Goal: Task Accomplishment & Management: Manage account settings

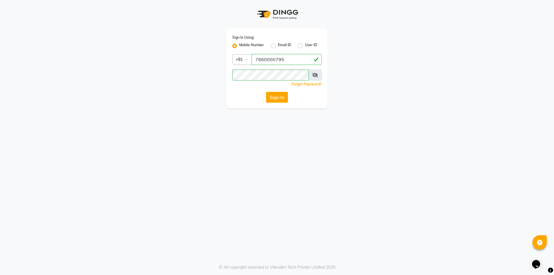
drag, startPoint x: 290, startPoint y: 49, endPoint x: 288, endPoint y: 59, distance: 10.2
click at [290, 49] on label "Email ID" at bounding box center [284, 45] width 13 height 7
click at [282, 46] on input "Email ID" at bounding box center [280, 44] width 4 height 4
radio input "true"
radio input "false"
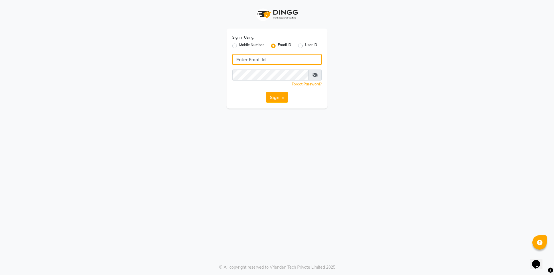
drag, startPoint x: 288, startPoint y: 59, endPoint x: 286, endPoint y: 64, distance: 5.6
click at [288, 59] on input "Username" at bounding box center [277, 59] width 90 height 11
type input "7860000186"
click at [239, 46] on label "Mobile Number" at bounding box center [251, 45] width 25 height 7
click at [239, 46] on input "Mobile Number" at bounding box center [241, 44] width 4 height 4
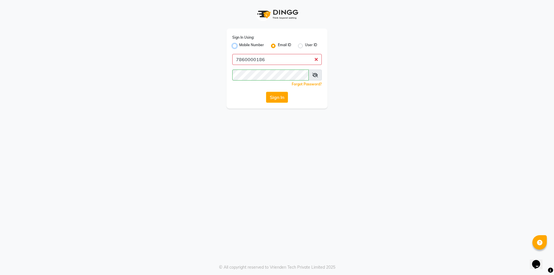
radio input "true"
radio input "false"
click at [273, 64] on input "Username" at bounding box center [287, 59] width 70 height 11
type input "7860000186"
click at [270, 92] on button "Sign In" at bounding box center [277, 97] width 22 height 11
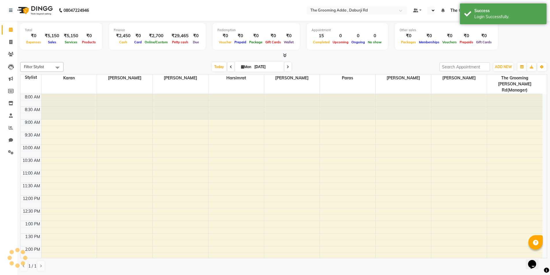
select select "en"
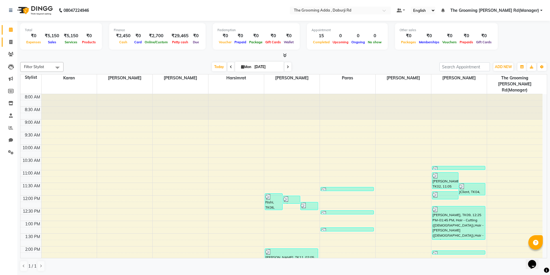
click at [9, 46] on link "Invoice" at bounding box center [9, 43] width 14 height 10
select select "service"
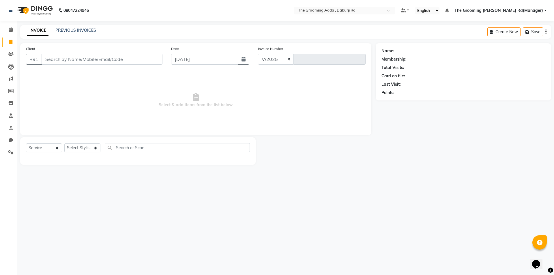
select select "8001"
type input "1859"
click at [48, 62] on input "Client" at bounding box center [102, 59] width 121 height 11
type input "9175922166"
click at [138, 60] on span "Add Client" at bounding box center [147, 59] width 23 height 6
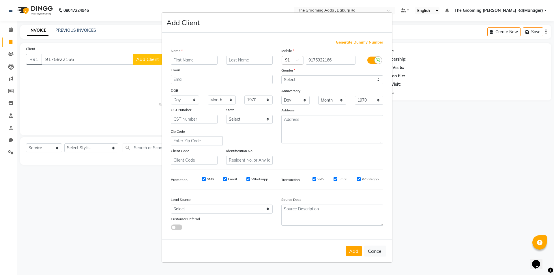
click at [102, 96] on ngb-modal-window "Add Client Generate Dummy Number Name Email DOB Day 01 02 03 04 05 06 07 08 09 …" at bounding box center [277, 137] width 554 height 275
drag, startPoint x: 84, startPoint y: 59, endPoint x: 42, endPoint y: 61, distance: 42.0
click at [42, 61] on ngb-modal-window "Add Client Generate Dummy Number Name Email DOB Day 01 02 03 04 05 06 07 08 09 …" at bounding box center [277, 137] width 554 height 275
click at [67, 58] on ngb-modal-window "Add Client Generate Dummy Number Name Email DOB Day 01 02 03 04 05 06 07 08 09 …" at bounding box center [277, 137] width 554 height 275
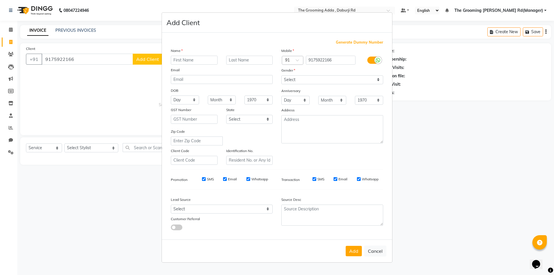
click at [80, 58] on ngb-modal-window "Add Client Generate Dummy Number Name Email DOB Day 01 02 03 04 05 06 07 08 09 …" at bounding box center [277, 137] width 554 height 275
click at [371, 249] on button "Cancel" at bounding box center [375, 251] width 22 height 11
select select
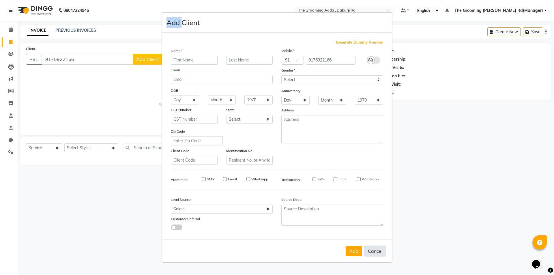
select select
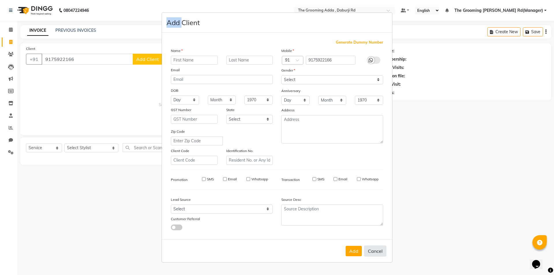
checkbox input "false"
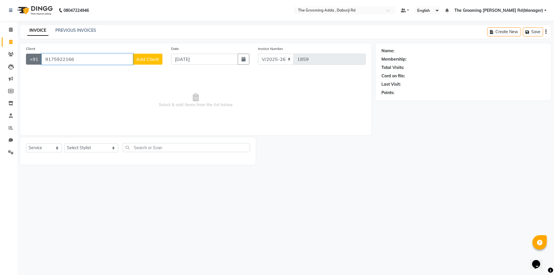
drag, startPoint x: 81, startPoint y: 57, endPoint x: 28, endPoint y: 57, distance: 52.8
click at [28, 57] on div "[PHONE_NUMBER] Add Client" at bounding box center [94, 59] width 137 height 11
click at [98, 73] on ngb-highlight "9875922166" at bounding box center [101, 73] width 29 height 6
type input "9875922166"
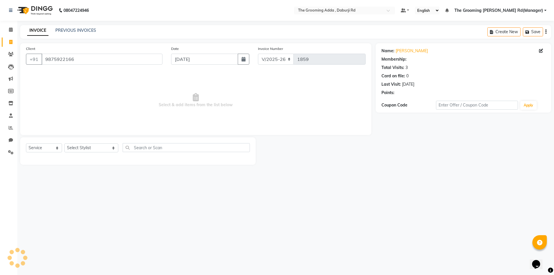
select select "1: Object"
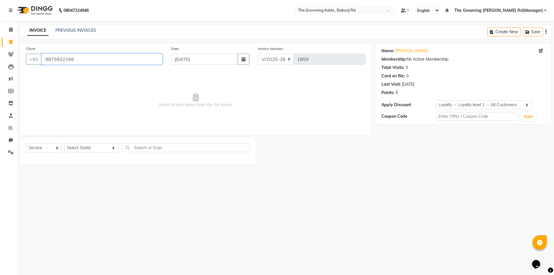
drag, startPoint x: 91, startPoint y: 61, endPoint x: 42, endPoint y: 62, distance: 49.4
click at [42, 62] on input "9875922166" at bounding box center [102, 59] width 121 height 11
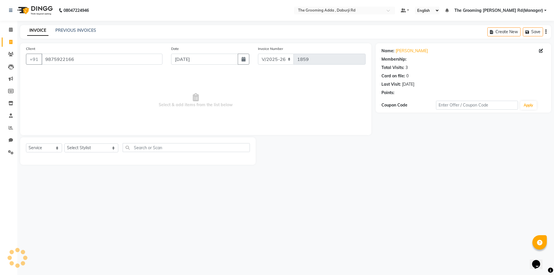
select select "1: Object"
click at [89, 148] on select "Select Stylist [PERSON_NAME] [PERSON_NAME] [PERSON_NAME] [PERSON_NAME] [PERSON_…" at bounding box center [91, 148] width 54 height 9
select select "79355"
click at [64, 144] on select "Select Stylist [PERSON_NAME] [PERSON_NAME] [PERSON_NAME] [PERSON_NAME] [PERSON_…" at bounding box center [91, 148] width 54 height 9
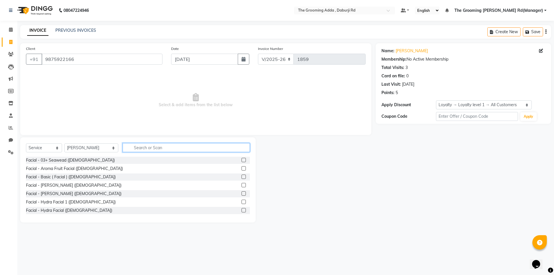
click at [134, 149] on input "text" at bounding box center [186, 147] width 127 height 9
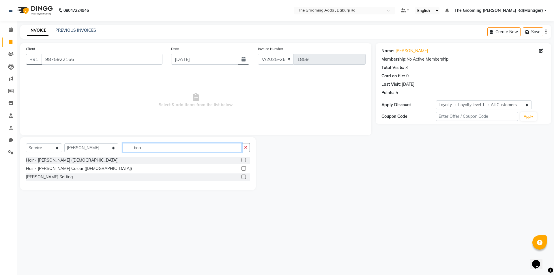
type input "bea"
click at [246, 159] on label at bounding box center [244, 160] width 4 height 4
click at [245, 159] on input "checkbox" at bounding box center [244, 161] width 4 height 4
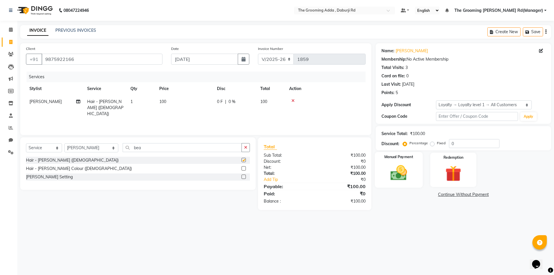
checkbox input "false"
click at [400, 176] on img at bounding box center [398, 172] width 27 height 19
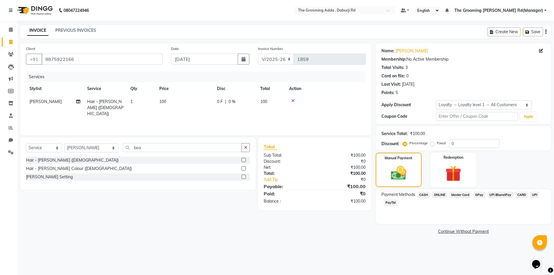
click at [421, 193] on span "CASH" at bounding box center [424, 195] width 12 height 7
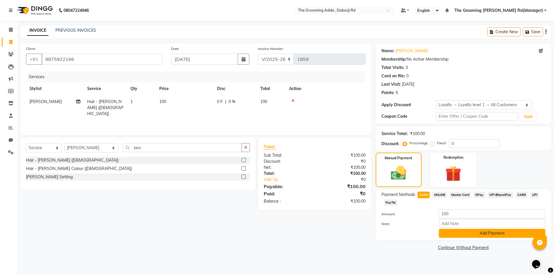
click at [451, 233] on button "Add Payment" at bounding box center [492, 233] width 107 height 9
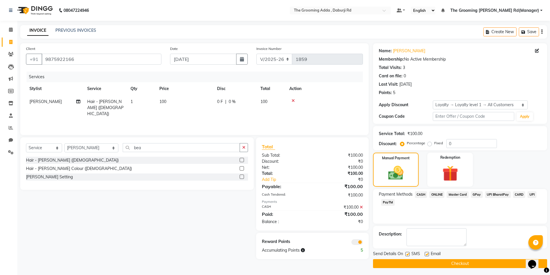
click at [426, 254] on label at bounding box center [427, 254] width 4 height 4
click at [426, 254] on input "checkbox" at bounding box center [427, 255] width 4 height 4
checkbox input "false"
click at [407, 254] on label at bounding box center [407, 254] width 4 height 4
click at [407, 254] on input "checkbox" at bounding box center [407, 255] width 4 height 4
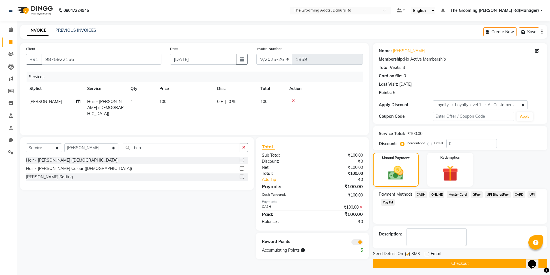
checkbox input "false"
click at [406, 263] on button "Checkout" at bounding box center [460, 263] width 174 height 9
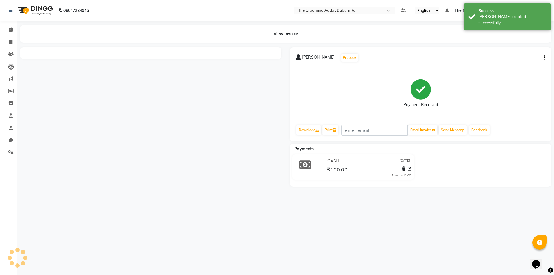
select select "service"
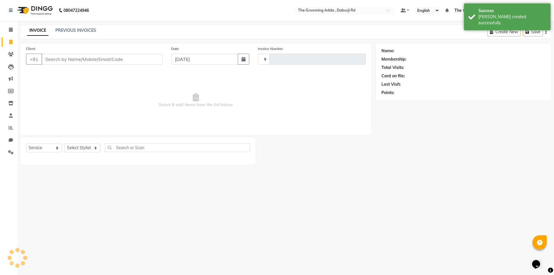
type input "1860"
select select "8001"
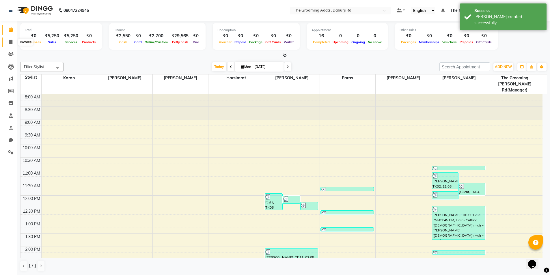
click at [8, 44] on span at bounding box center [11, 42] width 10 height 7
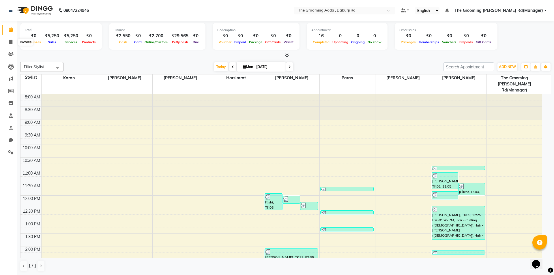
select select "service"
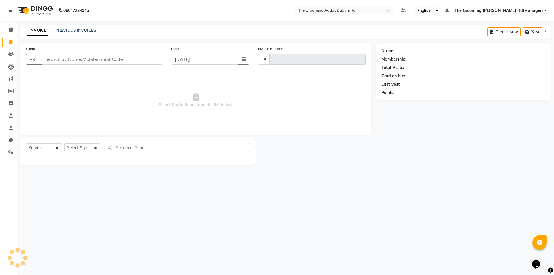
type input "1860"
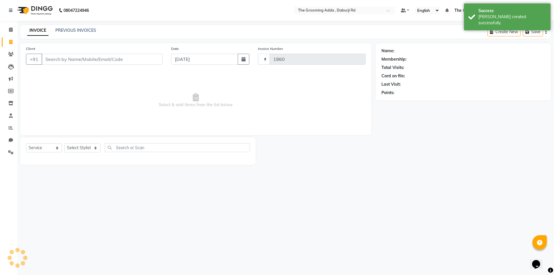
click at [55, 66] on div "Client +91" at bounding box center [94, 58] width 145 height 24
select select "8001"
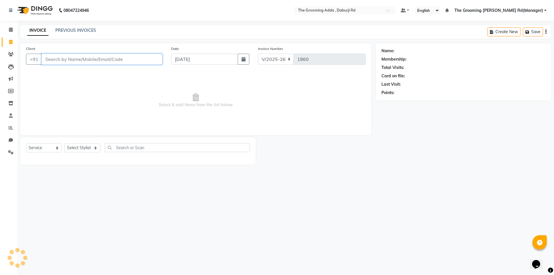
click at [58, 61] on input "Client" at bounding box center [102, 59] width 121 height 11
paste input "7508147000"
type input "7508147000"
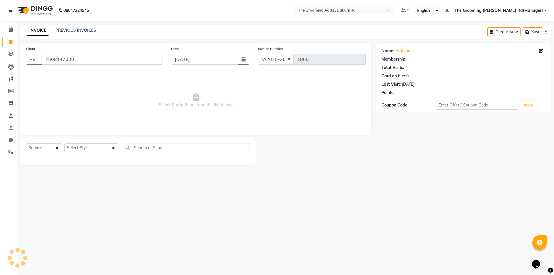
select select "1: Object"
click at [74, 150] on select "Select Stylist [PERSON_NAME] [PERSON_NAME] [PERSON_NAME] [PERSON_NAME] [PERSON_…" at bounding box center [91, 148] width 54 height 9
select select "79351"
click at [64, 144] on select "Select Stylist [PERSON_NAME] [PERSON_NAME] [PERSON_NAME] [PERSON_NAME] [PERSON_…" at bounding box center [91, 148] width 54 height 9
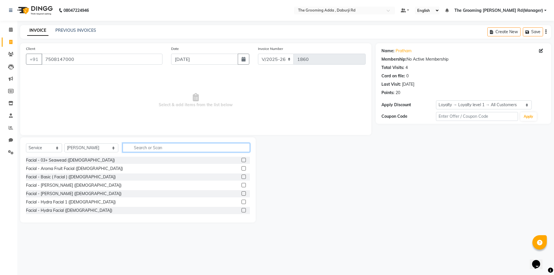
click at [130, 147] on input "text" at bounding box center [186, 147] width 127 height 9
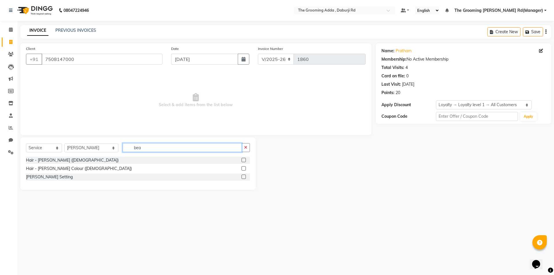
type input "bea"
click at [243, 159] on label at bounding box center [244, 160] width 4 height 4
click at [243, 159] on input "checkbox" at bounding box center [244, 161] width 4 height 4
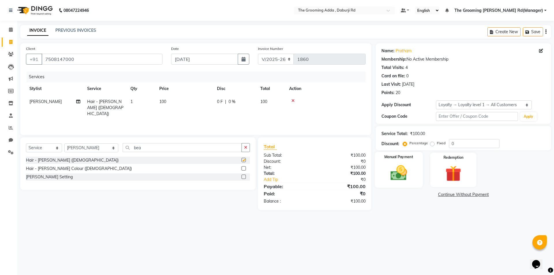
checkbox input "false"
click at [391, 166] on img at bounding box center [398, 172] width 27 height 19
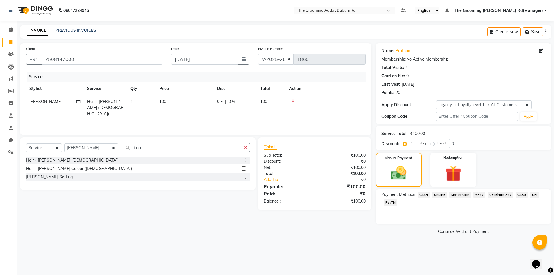
click at [424, 192] on span "CASH" at bounding box center [424, 195] width 12 height 7
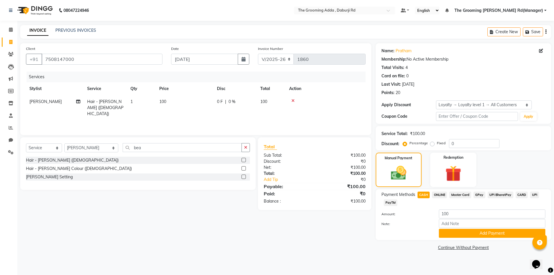
click at [439, 195] on span "ONLINE" at bounding box center [439, 195] width 15 height 7
click at [486, 234] on button "Add Payment" at bounding box center [492, 233] width 107 height 9
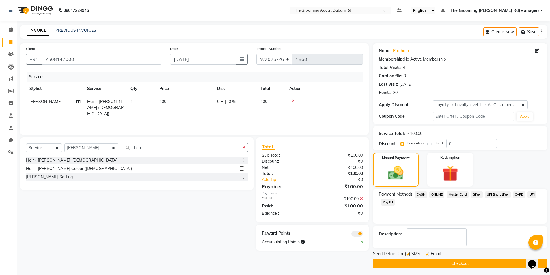
click at [427, 252] on label at bounding box center [427, 254] width 4 height 4
click at [427, 253] on input "checkbox" at bounding box center [427, 255] width 4 height 4
checkbox input "false"
click at [407, 253] on label at bounding box center [407, 254] width 4 height 4
click at [407, 253] on input "checkbox" at bounding box center [407, 255] width 4 height 4
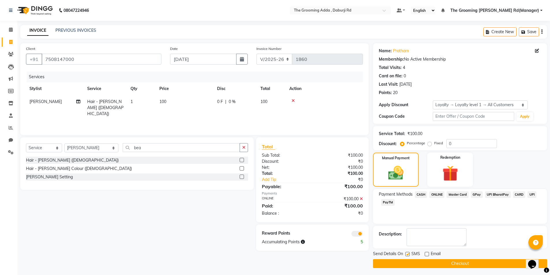
checkbox input "false"
click at [411, 262] on button "Checkout" at bounding box center [460, 263] width 174 height 9
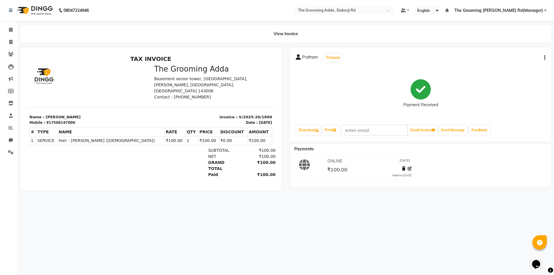
select select "service"
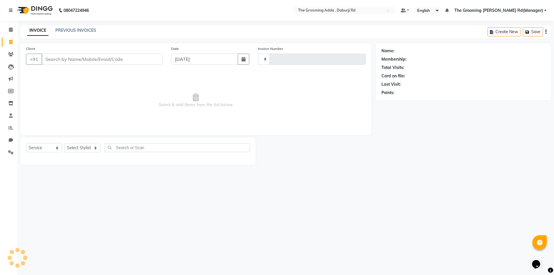
type input "1861"
select select "8001"
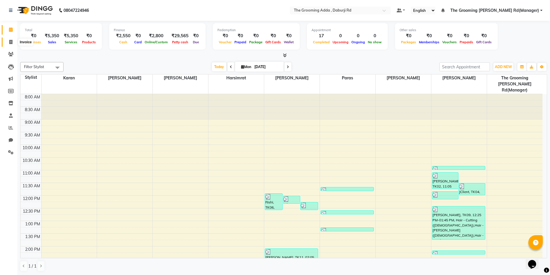
click at [12, 40] on icon at bounding box center [10, 42] width 3 height 4
select select "service"
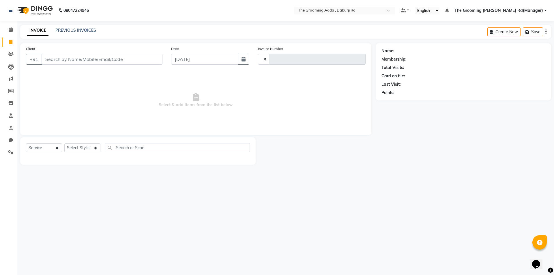
type input "1861"
select select "8001"
click at [50, 57] on input "Client" at bounding box center [102, 59] width 121 height 11
type input "9738000039"
select select "1: Object"
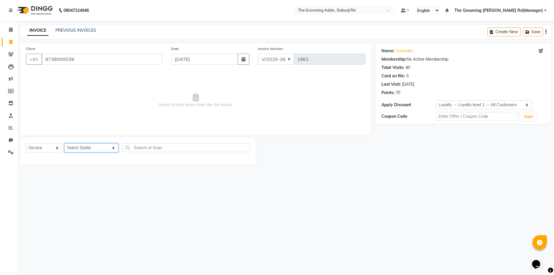
click at [99, 148] on select "Select Stylist [PERSON_NAME] [PERSON_NAME] [PERSON_NAME] [PERSON_NAME] [PERSON_…" at bounding box center [91, 148] width 54 height 9
select select "79355"
click at [64, 144] on select "Select Stylist [PERSON_NAME] [PERSON_NAME] [PERSON_NAME] [PERSON_NAME] [PERSON_…" at bounding box center [91, 148] width 54 height 9
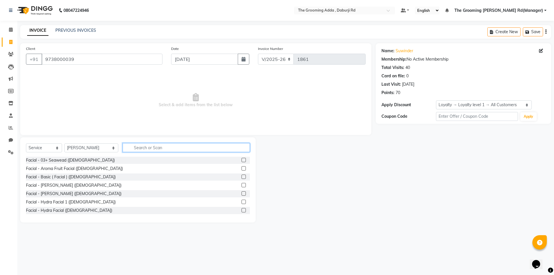
click at [139, 148] on input "text" at bounding box center [186, 147] width 127 height 9
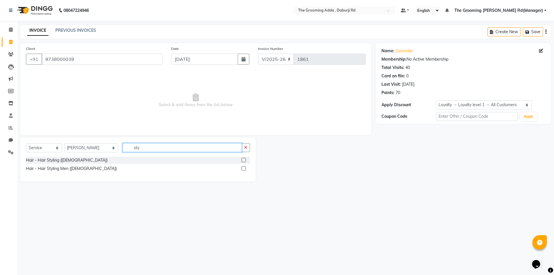
type input "sty"
click at [244, 168] on label at bounding box center [244, 168] width 4 height 4
click at [244, 168] on input "checkbox" at bounding box center [244, 169] width 4 height 4
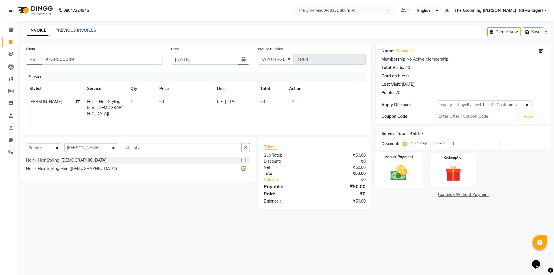
checkbox input "false"
click at [410, 173] on img at bounding box center [398, 172] width 27 height 19
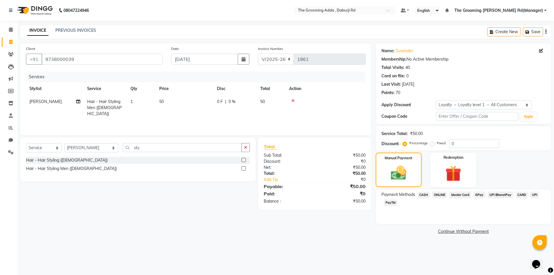
click at [424, 197] on span "CASH" at bounding box center [424, 195] width 12 height 7
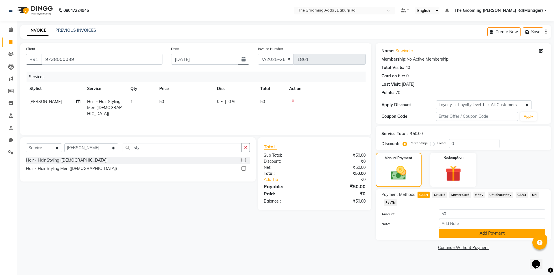
click at [450, 236] on button "Add Payment" at bounding box center [492, 233] width 107 height 9
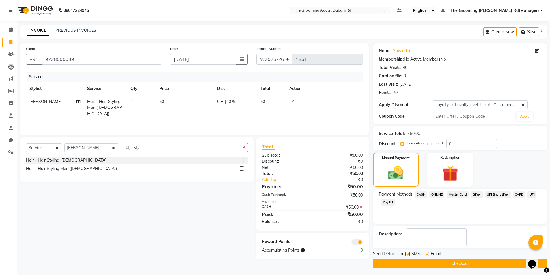
click at [426, 254] on label at bounding box center [427, 254] width 4 height 4
click at [426, 254] on input "checkbox" at bounding box center [427, 255] width 4 height 4
checkbox input "false"
click at [405, 254] on label at bounding box center [407, 254] width 4 height 4
click at [405, 254] on input "checkbox" at bounding box center [407, 255] width 4 height 4
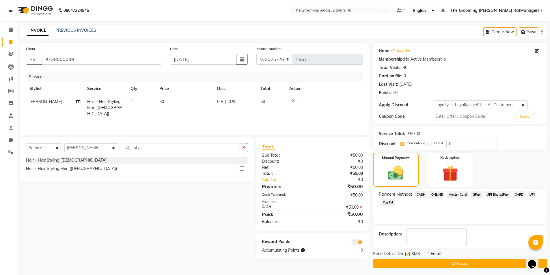
checkbox input "false"
click at [416, 265] on button "Checkout" at bounding box center [460, 263] width 174 height 9
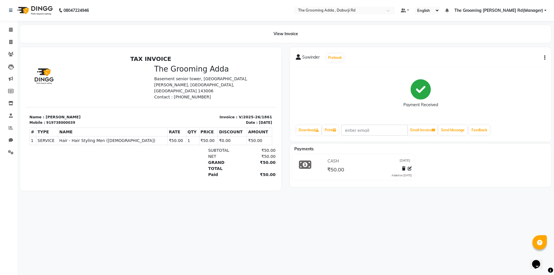
select select "service"
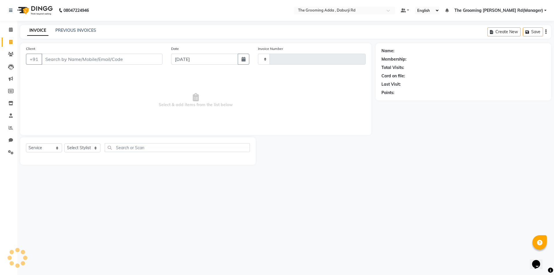
type input "1862"
select select "8001"
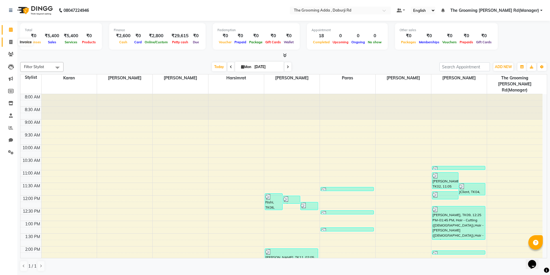
click at [14, 43] on span at bounding box center [11, 42] width 10 height 7
select select "service"
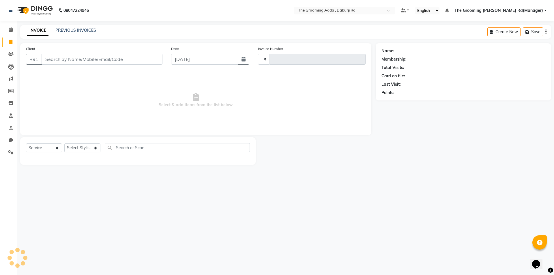
type input "1862"
select select "8001"
click at [59, 27] on div "PREVIOUS INVOICES" at bounding box center [75, 30] width 41 height 6
click at [67, 31] on link "PREVIOUS INVOICES" at bounding box center [75, 30] width 41 height 5
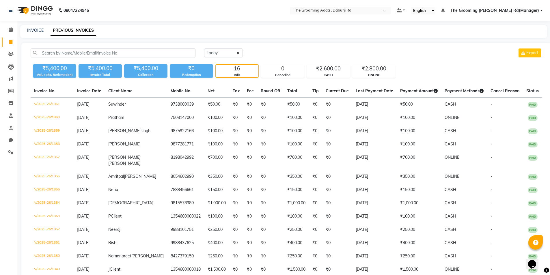
select select "service"
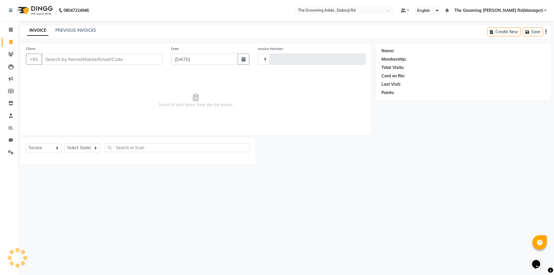
type input "1862"
select select "8001"
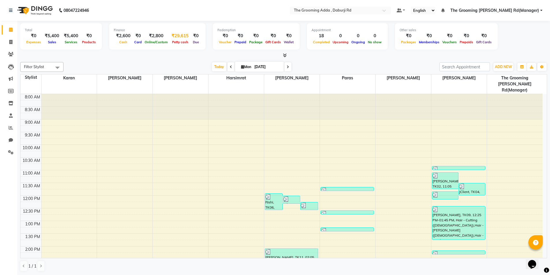
click at [174, 34] on div "₹29,615" at bounding box center [180, 36] width 22 height 7
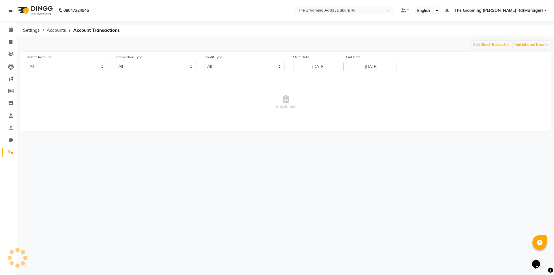
select select "7140"
click at [476, 45] on button "Add Direct Transaction" at bounding box center [492, 45] width 40 height 8
select select "direct"
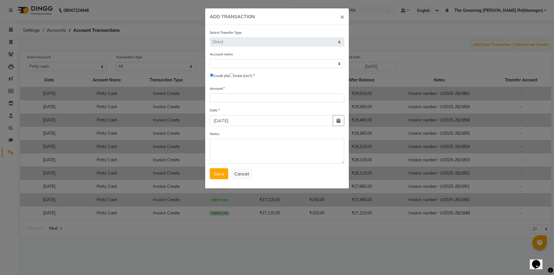
select select "7140"
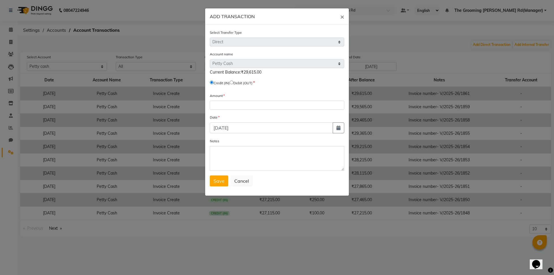
click at [237, 81] on span "Debit (OUT)" at bounding box center [241, 82] width 23 height 5
click at [234, 81] on input "radio" at bounding box center [232, 83] width 4 height 4
radio input "true"
click at [236, 103] on input "number" at bounding box center [277, 105] width 135 height 9
type input "50"
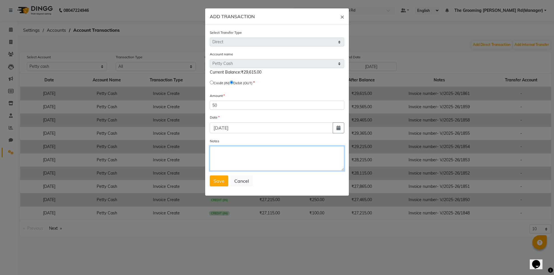
click at [227, 158] on textarea "Notes" at bounding box center [277, 158] width 135 height 25
type textarea "Joban Sir Tip"
click at [217, 184] on button "Save" at bounding box center [219, 181] width 18 height 11
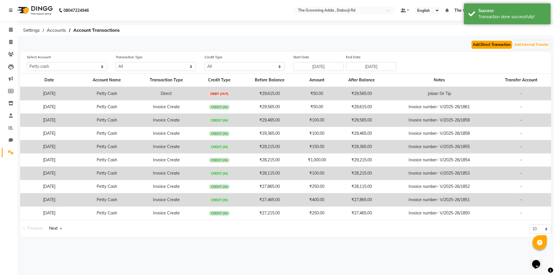
click at [472, 44] on button "Add Direct Transaction" at bounding box center [492, 45] width 40 height 8
select select "direct"
select select "7140"
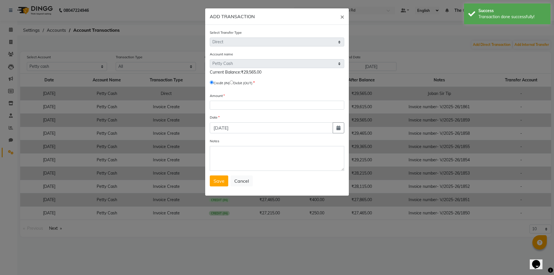
click at [233, 83] on input "radio" at bounding box center [232, 83] width 4 height 4
radio input "true"
click at [229, 103] on input "number" at bounding box center [277, 105] width 135 height 9
type input "1000"
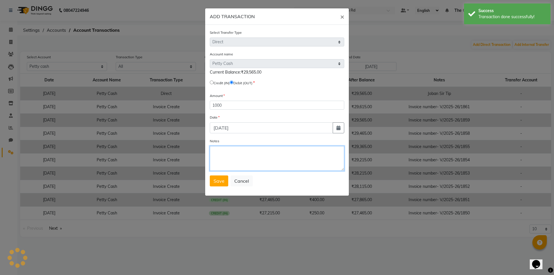
click at [239, 164] on textarea "Notes" at bounding box center [277, 158] width 135 height 25
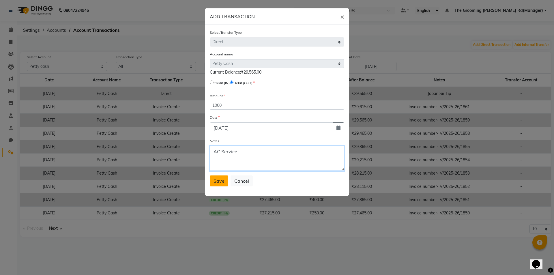
type textarea "AC Service"
click at [225, 181] on button "Save" at bounding box center [219, 181] width 18 height 11
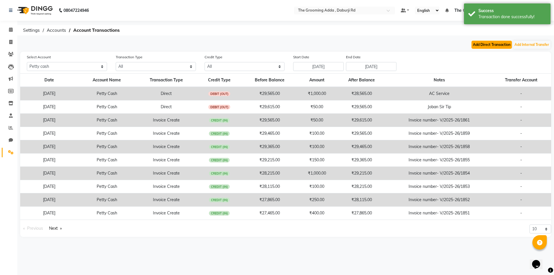
click at [491, 44] on button "Add Direct Transaction" at bounding box center [492, 45] width 40 height 8
select select "direct"
select select "7140"
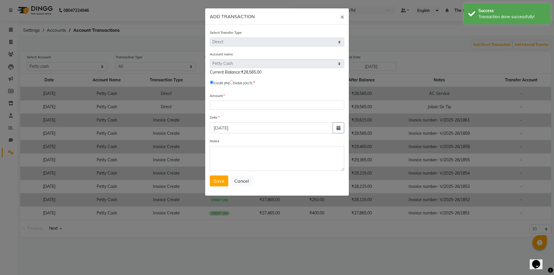
click at [234, 82] on input "radio" at bounding box center [232, 83] width 4 height 4
radio input "true"
click at [249, 105] on input "number" at bounding box center [277, 105] width 135 height 9
type input "50"
click at [248, 163] on textarea "Notes" at bounding box center [277, 158] width 135 height 25
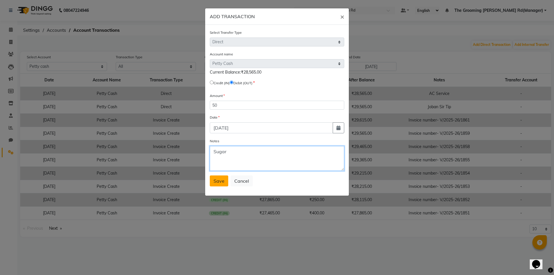
type textarea "Sugar"
click at [217, 180] on span "Save" at bounding box center [219, 181] width 11 height 6
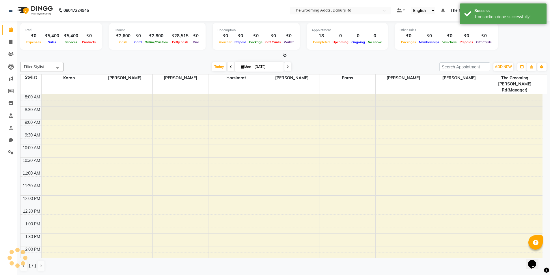
scroll to position [149, 0]
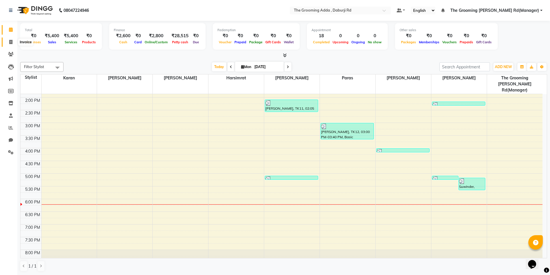
click at [8, 43] on span at bounding box center [11, 42] width 10 height 7
select select "service"
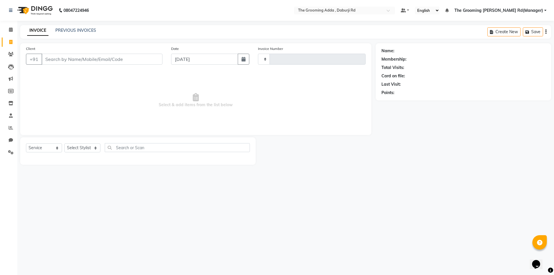
type input "1862"
click at [52, 62] on input "Client" at bounding box center [102, 59] width 121 height 11
select select "8001"
type input "9872072279"
select select "1: Object"
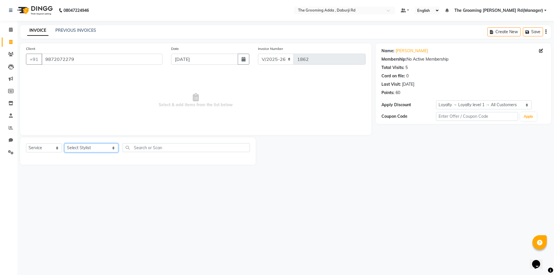
click at [101, 151] on select "Select Stylist [PERSON_NAME] [PERSON_NAME] [PERSON_NAME] [PERSON_NAME] [PERSON_…" at bounding box center [91, 148] width 54 height 9
click at [64, 144] on select "Select Stylist [PERSON_NAME] [PERSON_NAME] [PERSON_NAME] [PERSON_NAME] [PERSON_…" at bounding box center [91, 148] width 54 height 9
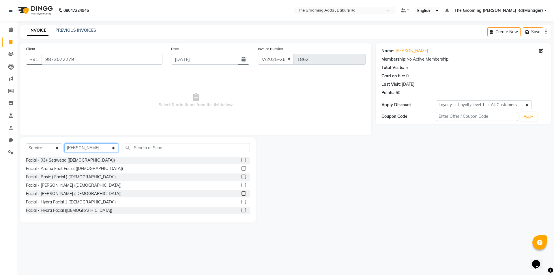
drag, startPoint x: 100, startPoint y: 148, endPoint x: 100, endPoint y: 152, distance: 4.3
click at [100, 148] on select "Select Stylist [PERSON_NAME] [PERSON_NAME] [PERSON_NAME] [PERSON_NAME] [PERSON_…" at bounding box center [91, 148] width 54 height 9
select select "79355"
click at [64, 144] on select "Select Stylist [PERSON_NAME] [PERSON_NAME] [PERSON_NAME] [PERSON_NAME] [PERSON_…" at bounding box center [91, 148] width 54 height 9
click at [134, 150] on input "text" at bounding box center [186, 147] width 127 height 9
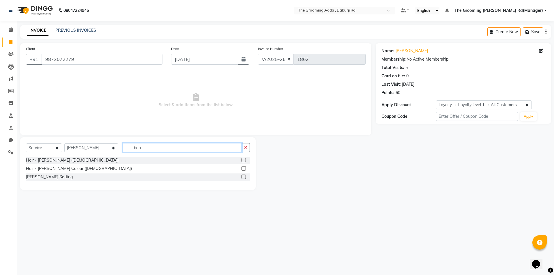
type input "bea"
click at [244, 161] on label at bounding box center [244, 160] width 4 height 4
click at [244, 161] on input "checkbox" at bounding box center [244, 161] width 4 height 4
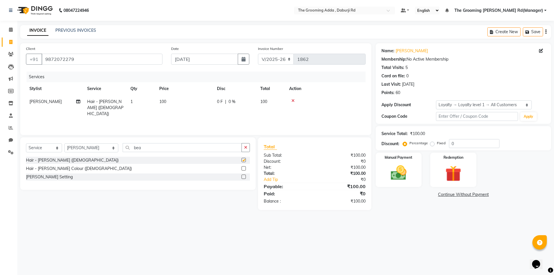
checkbox input "false"
click at [398, 168] on img at bounding box center [398, 172] width 27 height 19
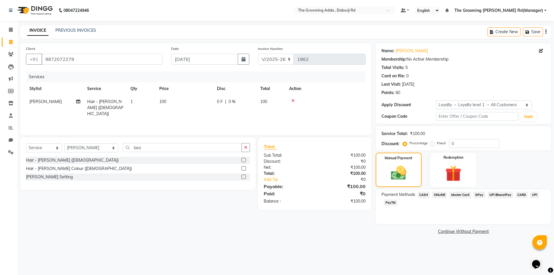
click at [420, 196] on span "CASH" at bounding box center [424, 195] width 12 height 7
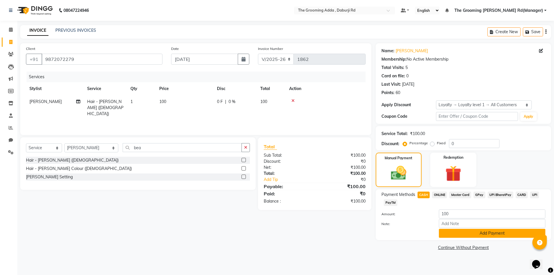
click at [463, 231] on button "Add Payment" at bounding box center [492, 233] width 107 height 9
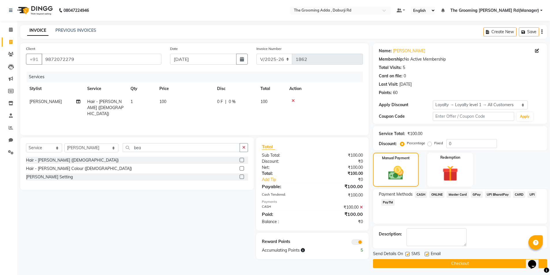
click at [428, 255] on label at bounding box center [427, 254] width 4 height 4
click at [428, 255] on input "checkbox" at bounding box center [427, 255] width 4 height 4
checkbox input "false"
click at [422, 255] on div "SMS" at bounding box center [414, 254] width 19 height 7
click at [409, 256] on label at bounding box center [407, 254] width 4 height 4
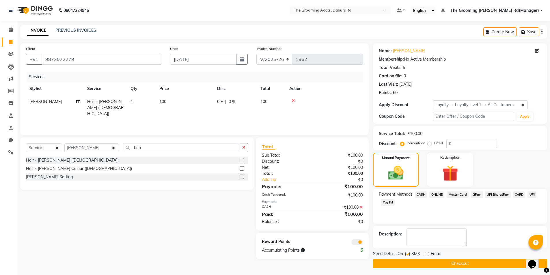
click at [409, 256] on input "checkbox" at bounding box center [407, 255] width 4 height 4
checkbox input "false"
click at [403, 264] on button "Checkout" at bounding box center [460, 263] width 174 height 9
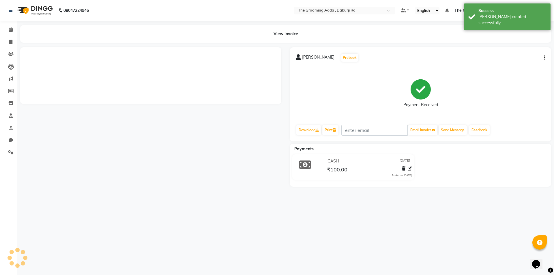
select select "service"
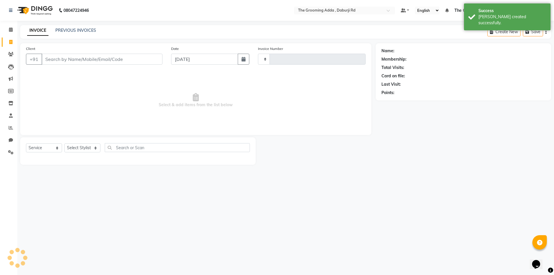
type input "1863"
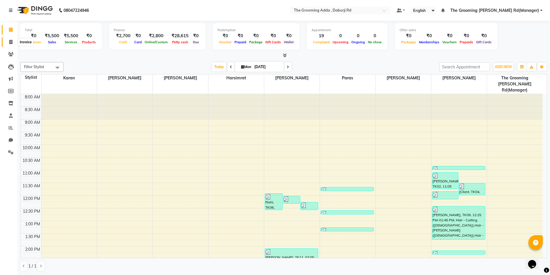
click at [10, 43] on icon at bounding box center [10, 42] width 3 height 4
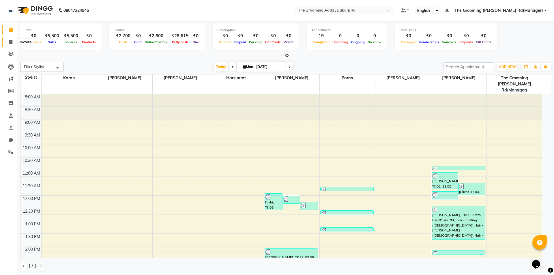
select select "service"
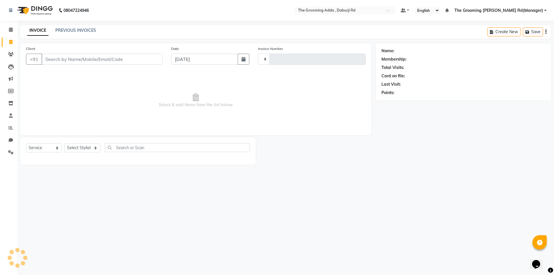
click at [64, 53] on div "Client +91" at bounding box center [94, 58] width 145 height 24
select select "8001"
type input "1863"
click at [65, 55] on input "Client" at bounding box center [102, 59] width 121 height 11
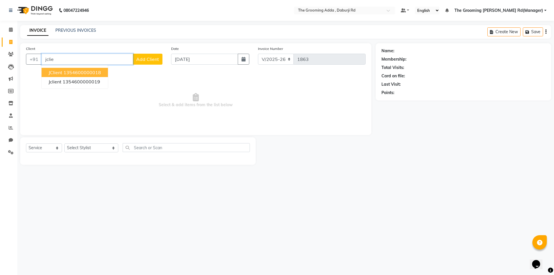
click at [69, 74] on ngb-highlight "1354600000018" at bounding box center [83, 73] width 38 height 6
type input "1354600000018"
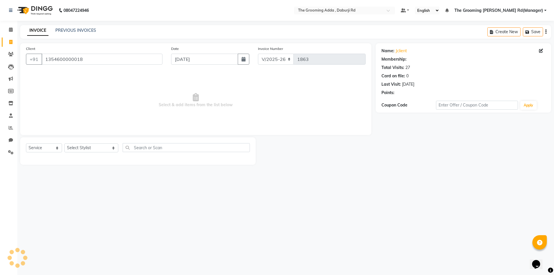
select select "1: Object"
click at [90, 148] on select "Select Stylist [PERSON_NAME] [PERSON_NAME] [PERSON_NAME] [PERSON_NAME] [PERSON_…" at bounding box center [91, 148] width 54 height 9
select select "79355"
click at [64, 144] on select "Select Stylist [PERSON_NAME] [PERSON_NAME] [PERSON_NAME] [PERSON_NAME] [PERSON_…" at bounding box center [91, 148] width 54 height 9
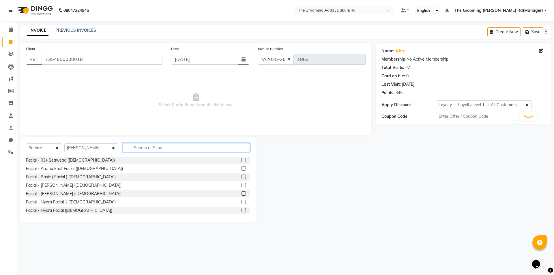
click at [135, 150] on input "text" at bounding box center [186, 147] width 127 height 9
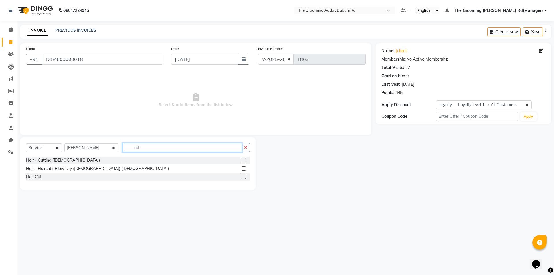
type input "cut"
click at [243, 160] on label at bounding box center [244, 160] width 4 height 4
click at [243, 160] on input "checkbox" at bounding box center [244, 161] width 4 height 4
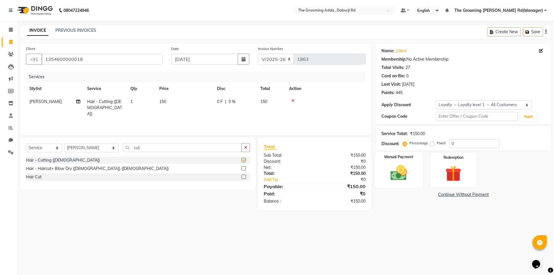
checkbox input "false"
click at [392, 168] on img at bounding box center [398, 172] width 27 height 19
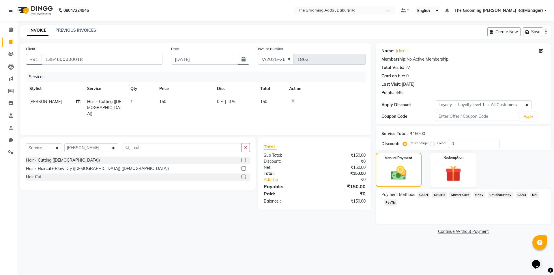
click at [421, 197] on span "CASH" at bounding box center [424, 195] width 12 height 7
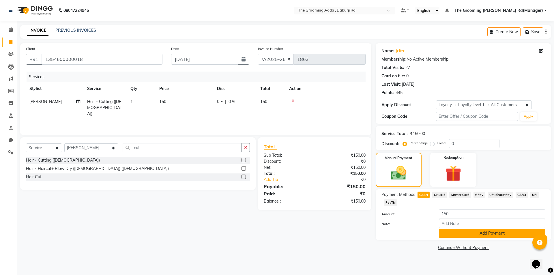
click at [449, 233] on button "Add Payment" at bounding box center [492, 233] width 107 height 9
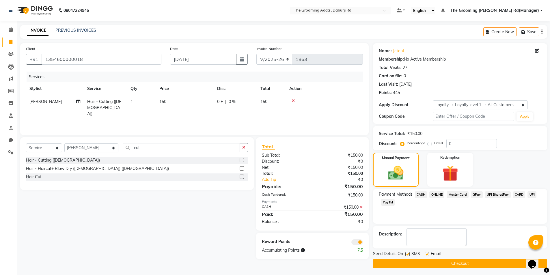
click at [425, 253] on label at bounding box center [427, 254] width 4 height 4
click at [425, 253] on input "checkbox" at bounding box center [427, 255] width 4 height 4
checkbox input "false"
click at [407, 254] on label at bounding box center [407, 254] width 4 height 4
click at [407, 254] on input "checkbox" at bounding box center [407, 255] width 4 height 4
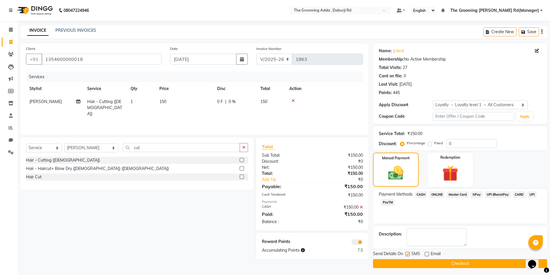
checkbox input "false"
click at [389, 264] on button "Checkout" at bounding box center [460, 263] width 174 height 9
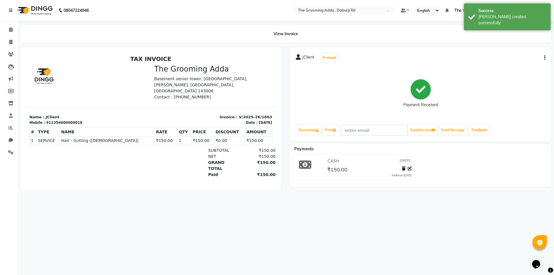
select select "service"
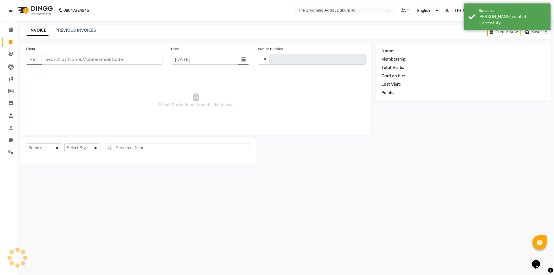
type input "1864"
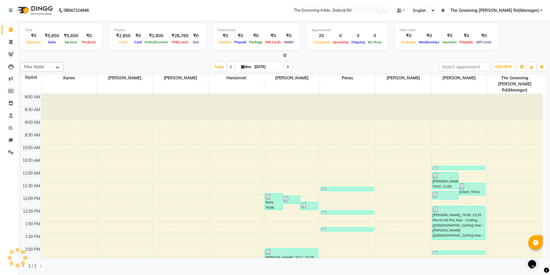
click at [528, 12] on span "The Grooming [PERSON_NAME] Rd(Manager)" at bounding box center [494, 11] width 89 height 6
click at [513, 43] on link "Sign out" at bounding box center [513, 39] width 53 height 9
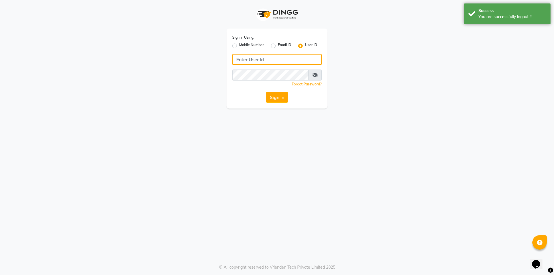
type input "7860000186"
